Goal: Navigation & Orientation: Find specific page/section

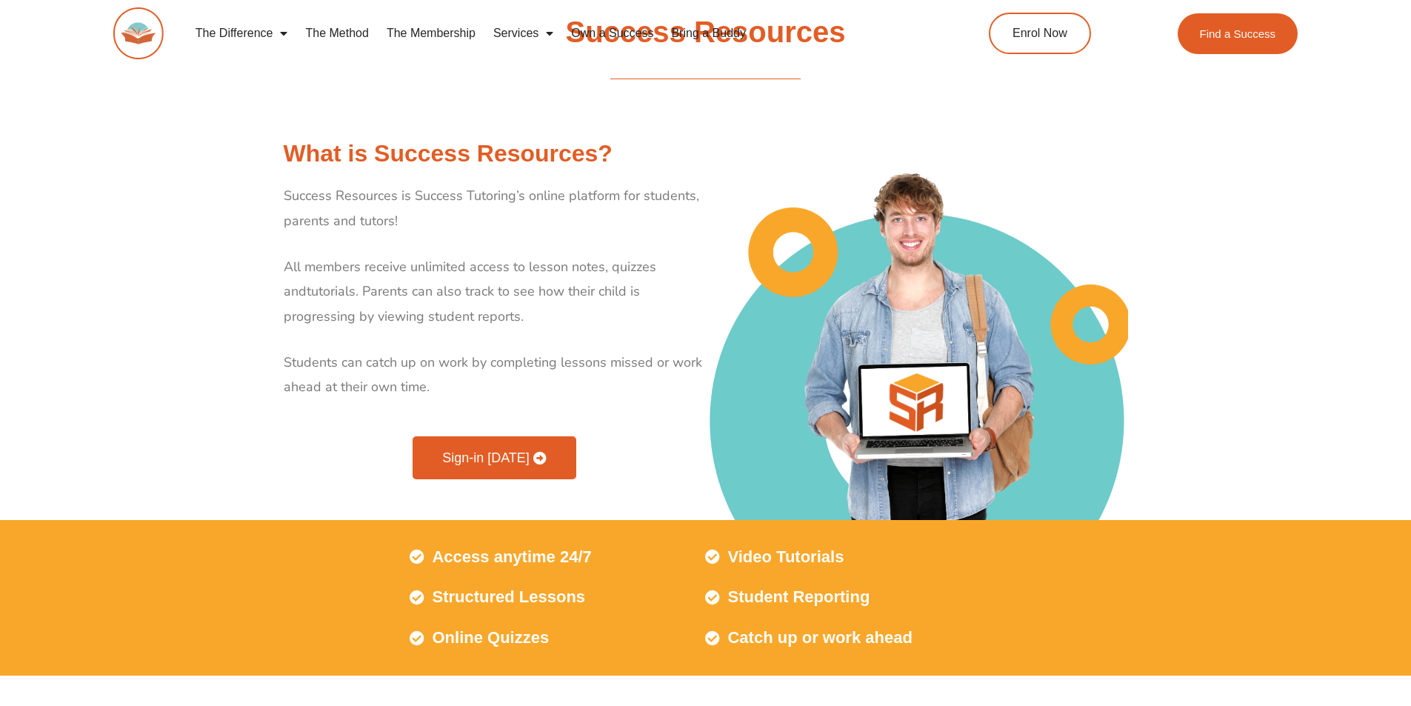
click at [475, 464] on span "Sign-in Today" at bounding box center [485, 457] width 87 height 13
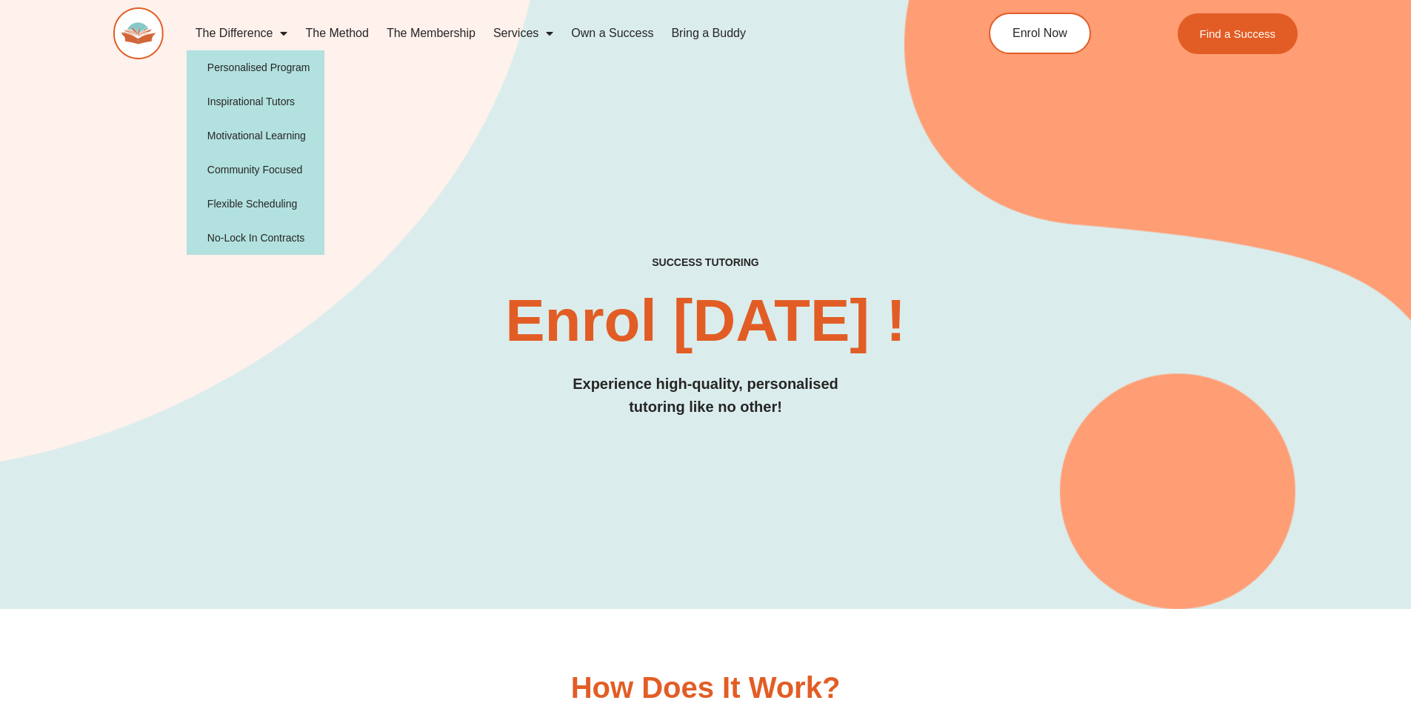
click at [247, 29] on link "The Difference" at bounding box center [242, 33] width 110 height 34
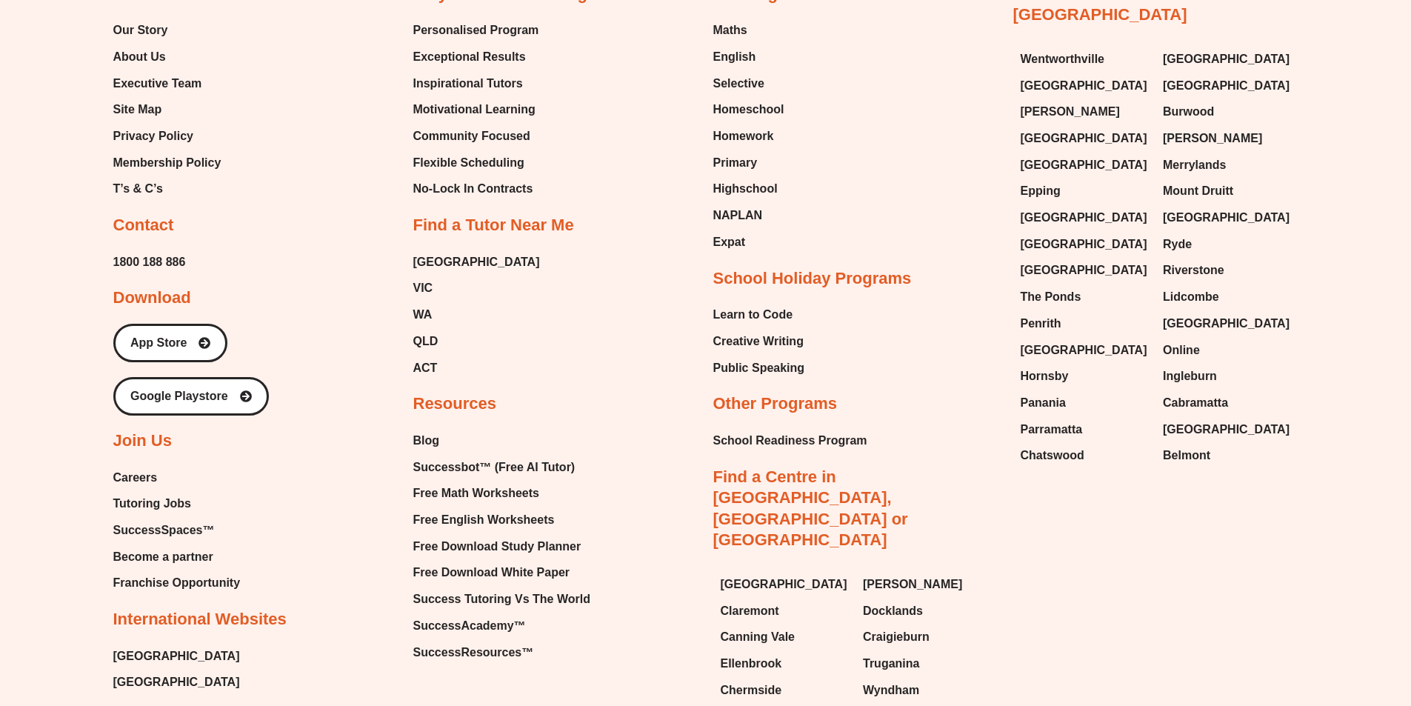
scroll to position [2351, 0]
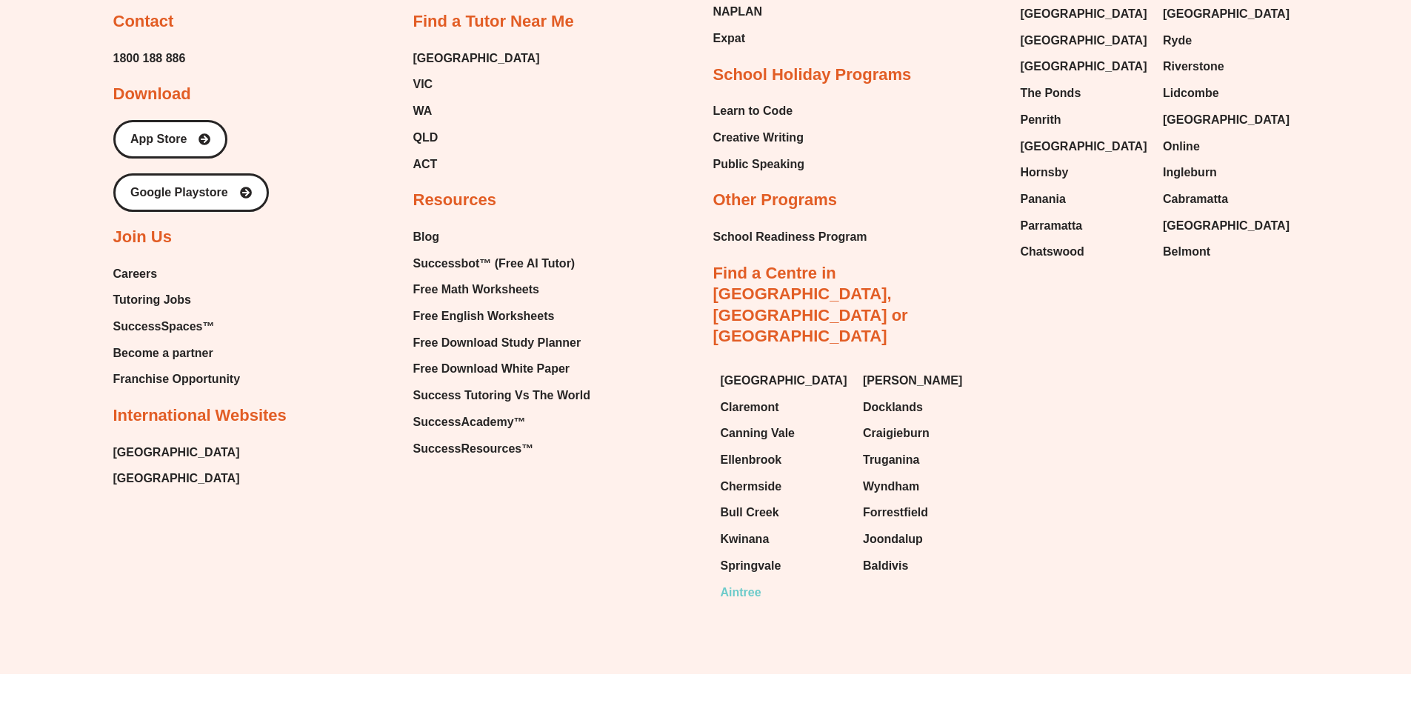
click at [740, 581] on span "Aintree" at bounding box center [740, 592] width 41 height 22
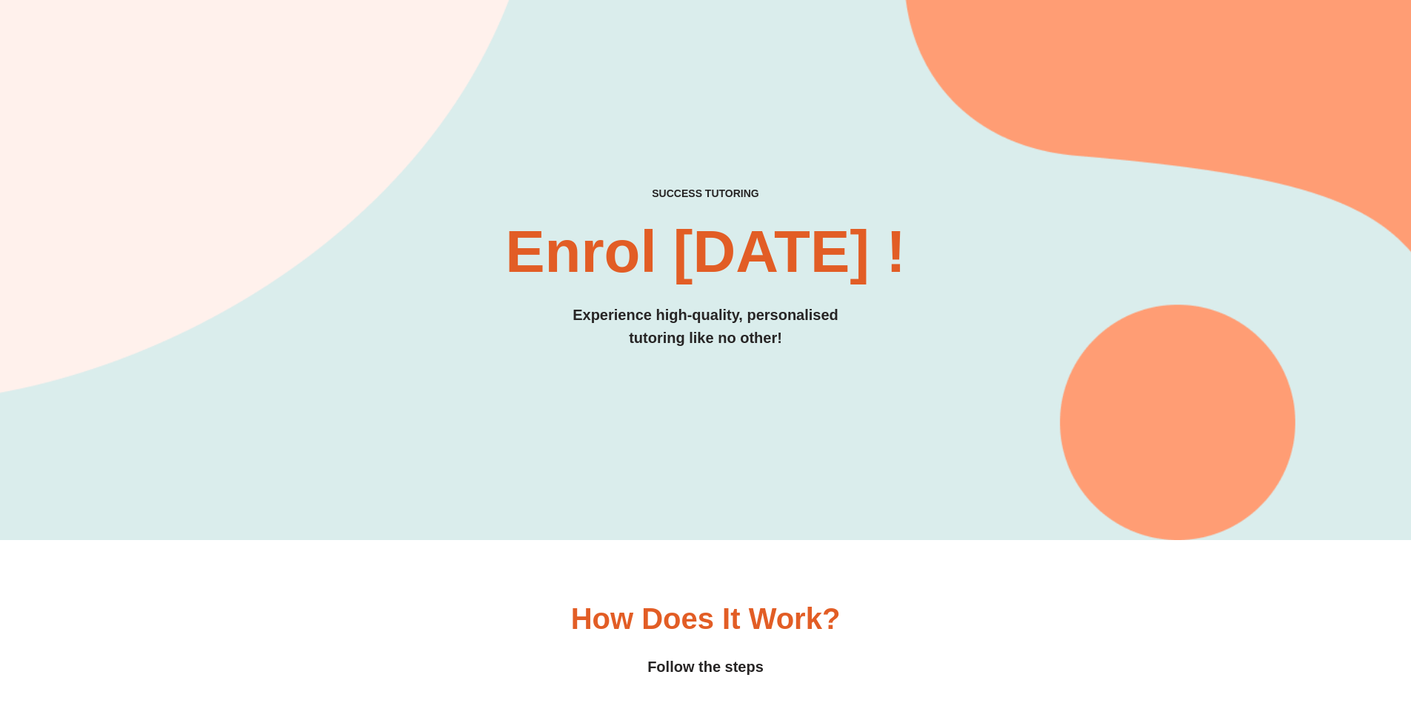
scroll to position [0, 0]
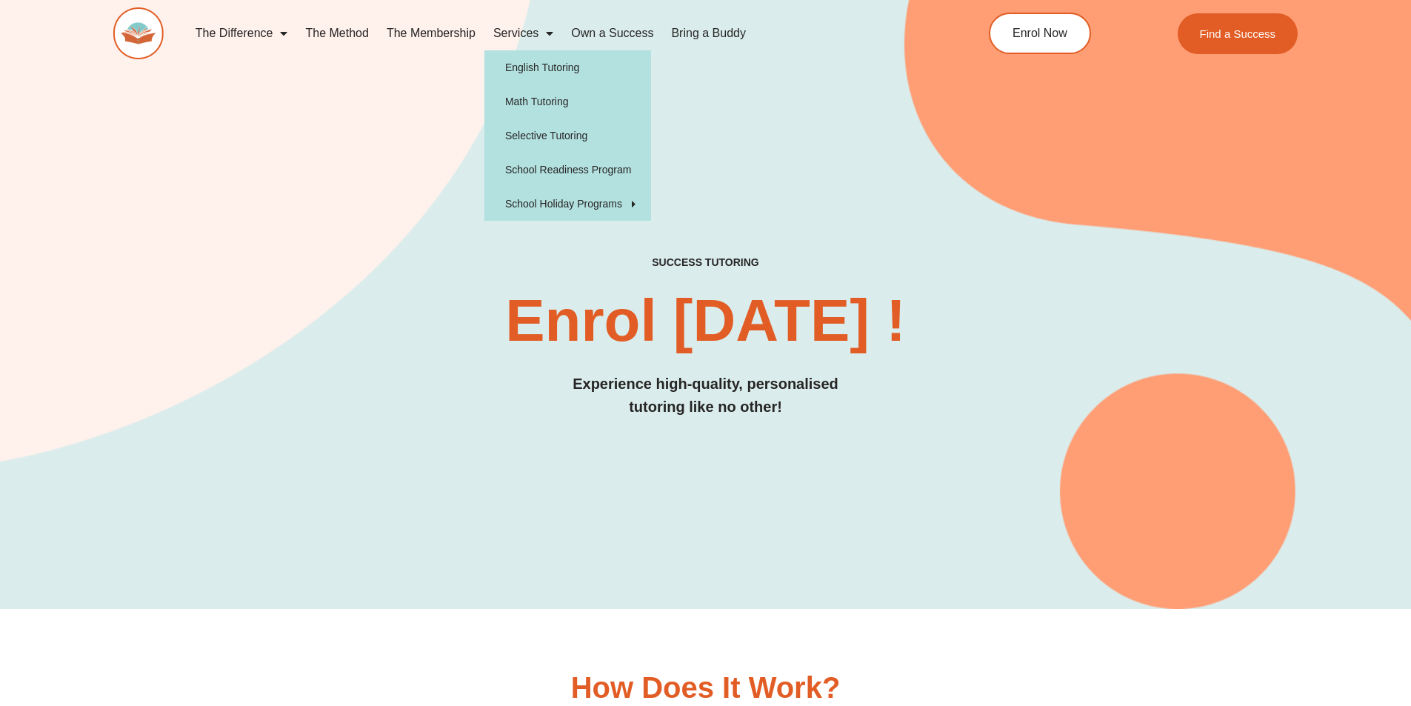
click at [514, 26] on link "Services" at bounding box center [523, 33] width 78 height 34
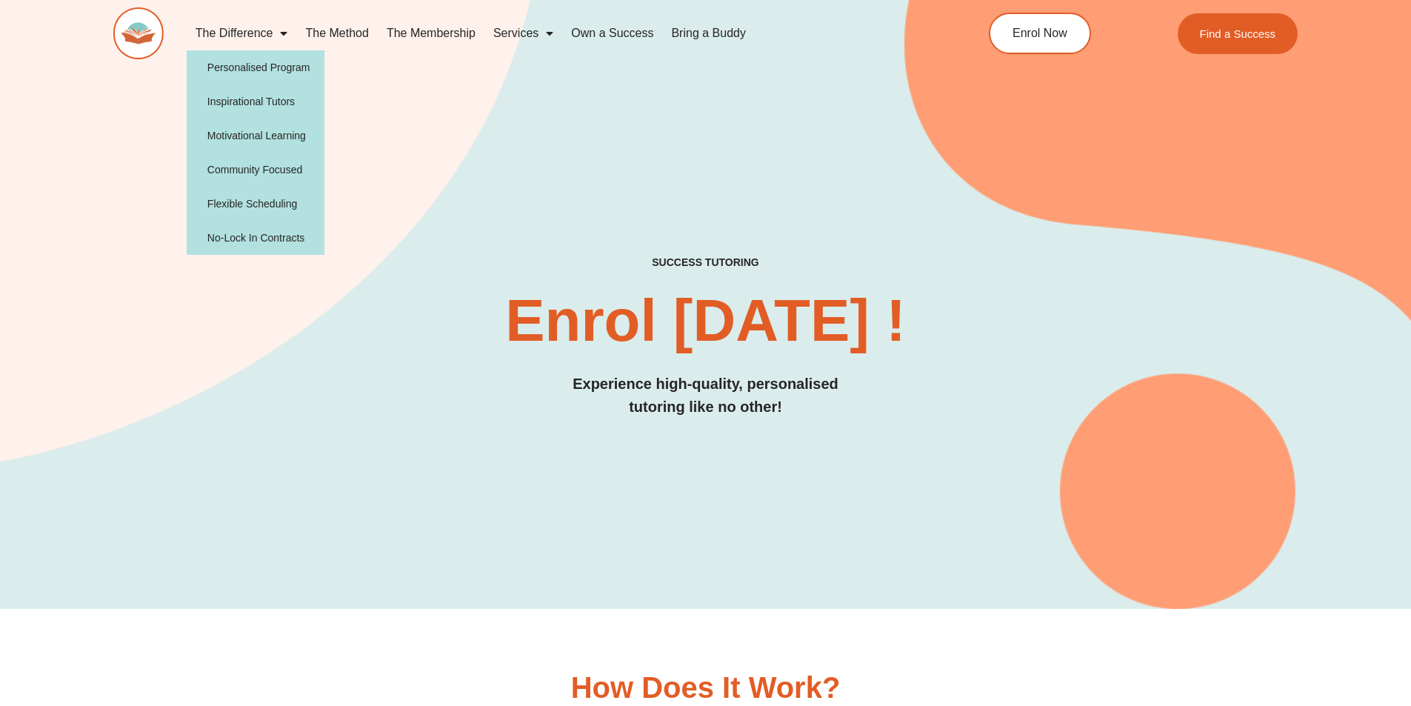
click at [268, 30] on link "The Difference" at bounding box center [242, 33] width 110 height 34
